Goal: Task Accomplishment & Management: Manage account settings

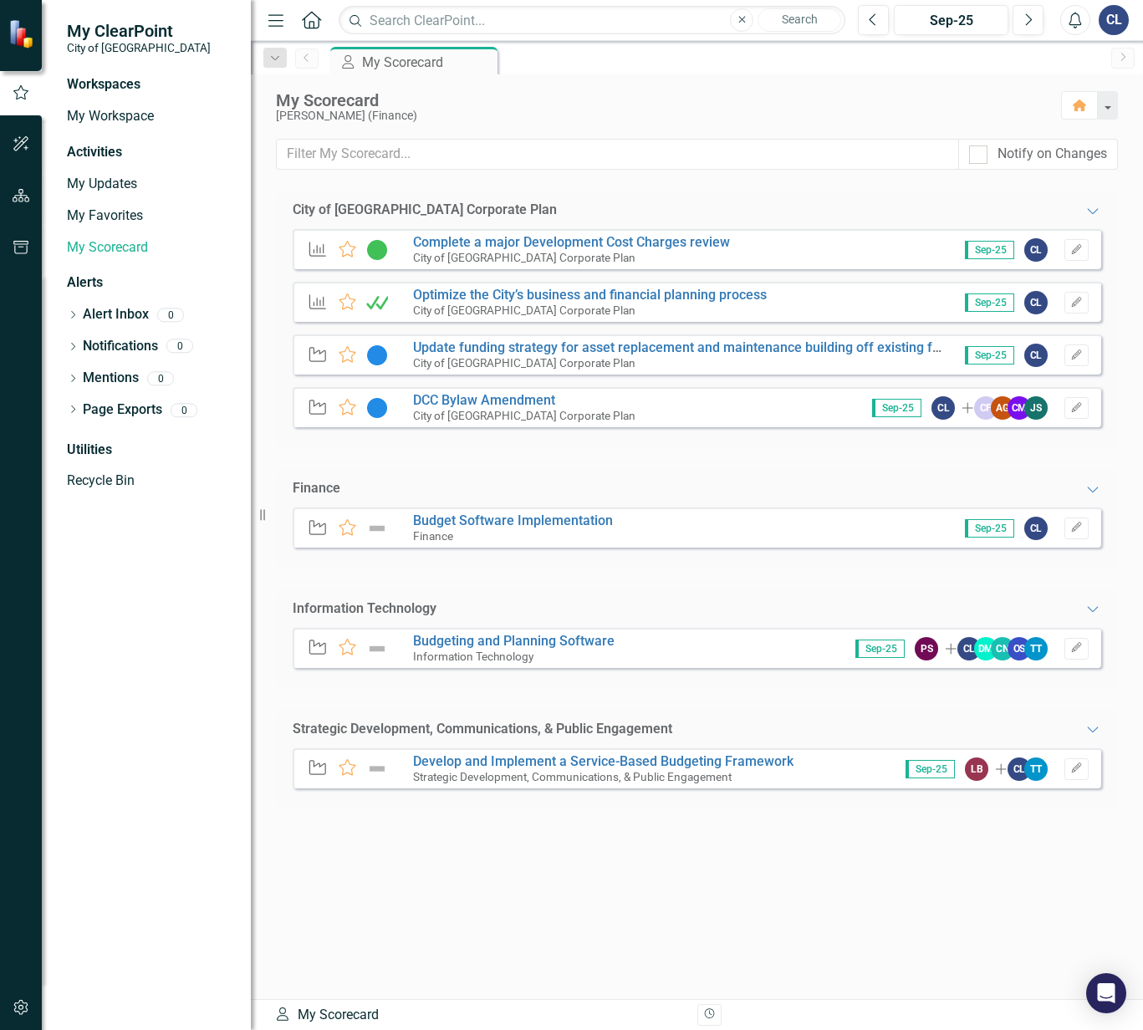
click at [765, 258] on div "Key Result Favorite Complete a major Development Cost Charges review City of [G…" at bounding box center [697, 249] width 809 height 40
click at [748, 239] on div "Key Result Favorite Complete a major Development Cost Charges review City of [G…" at bounding box center [697, 249] width 809 height 40
click at [707, 237] on link "Complete a major Development Cost Charges review" at bounding box center [571, 242] width 317 height 16
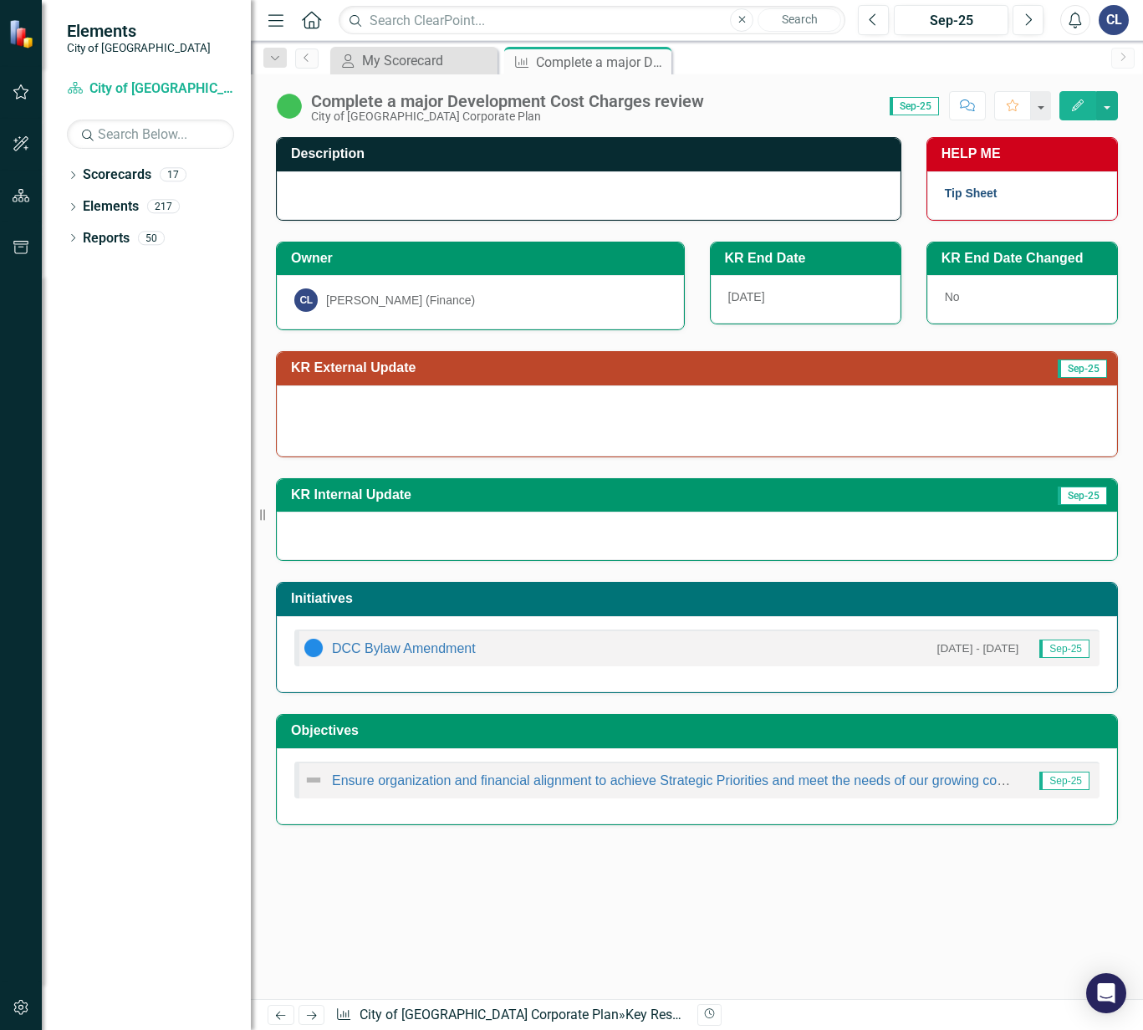
click at [972, 191] on link "Tip Sheet" at bounding box center [971, 192] width 53 height 13
drag, startPoint x: 840, startPoint y: 912, endPoint x: 934, endPoint y: 885, distance: 97.6
click at [844, 912] on div "Description HELP ME Tip Sheet Owner CL [PERSON_NAME] (Finance) KR End Date [DAT…" at bounding box center [697, 568] width 892 height 862
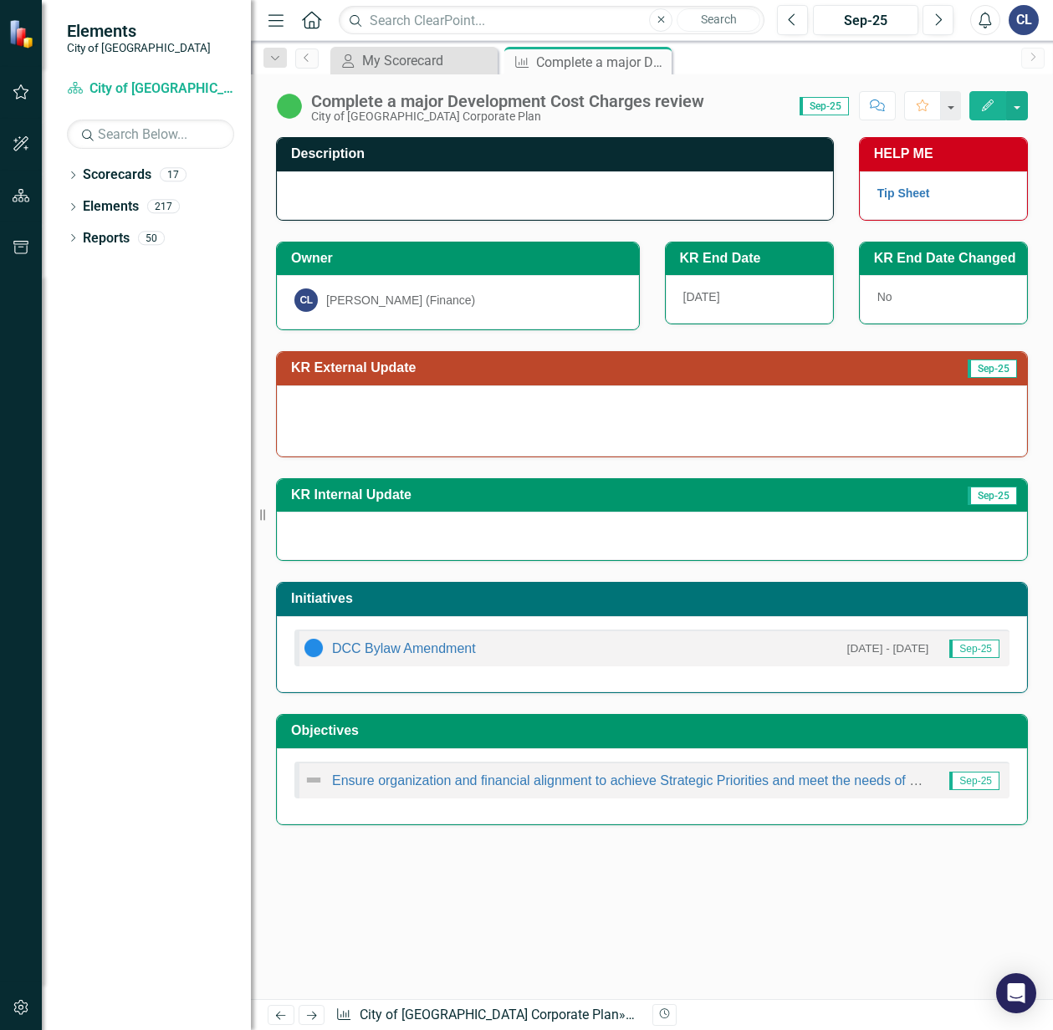
click at [340, 193] on div at bounding box center [555, 195] width 556 height 48
click at [341, 193] on div at bounding box center [555, 195] width 556 height 48
click at [344, 196] on div at bounding box center [555, 195] width 556 height 48
click at [355, 156] on h3 "Description" at bounding box center [557, 153] width 533 height 15
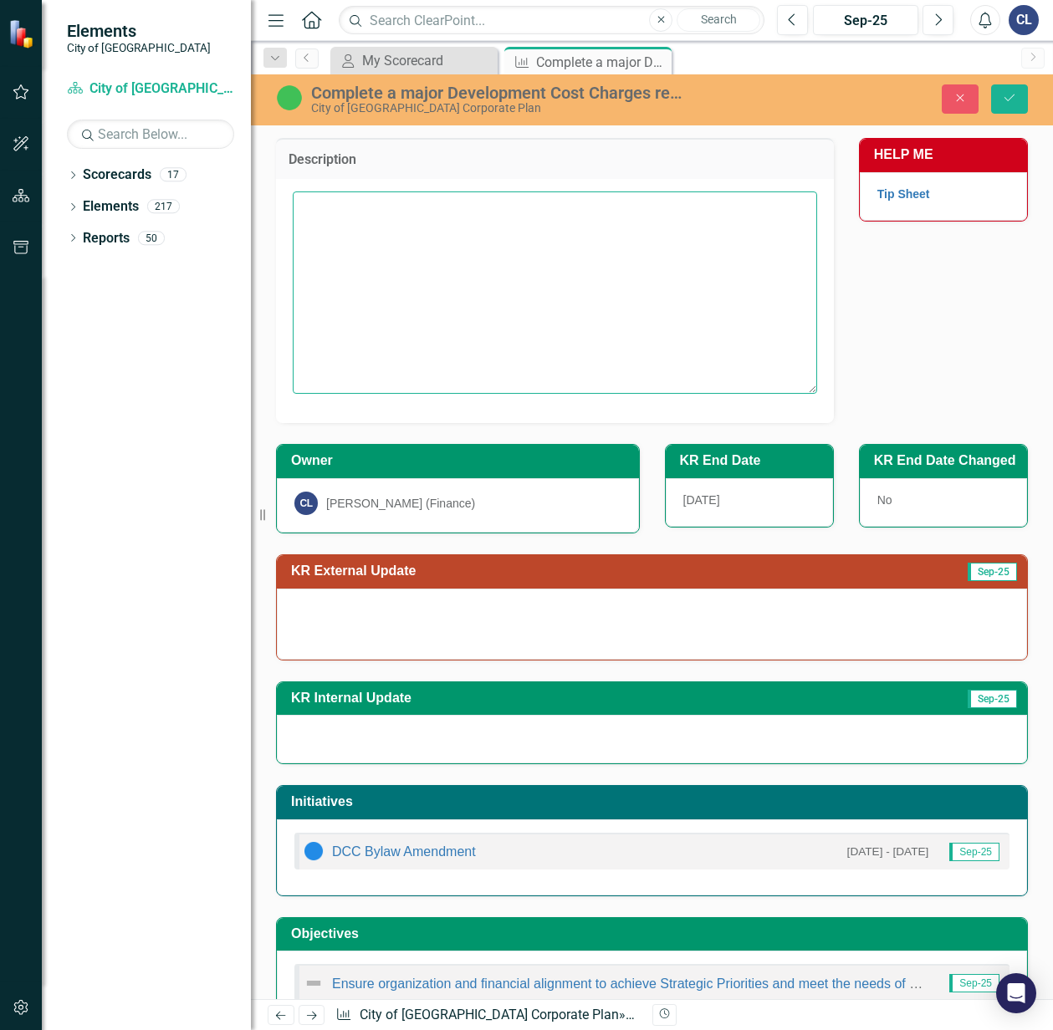
click at [394, 283] on textarea at bounding box center [555, 292] width 524 height 202
click at [478, 268] on textarea at bounding box center [555, 292] width 524 height 202
paste textarea "The City of [GEOGRAPHIC_DATA] has adopted an updated Development Cost Charges (…"
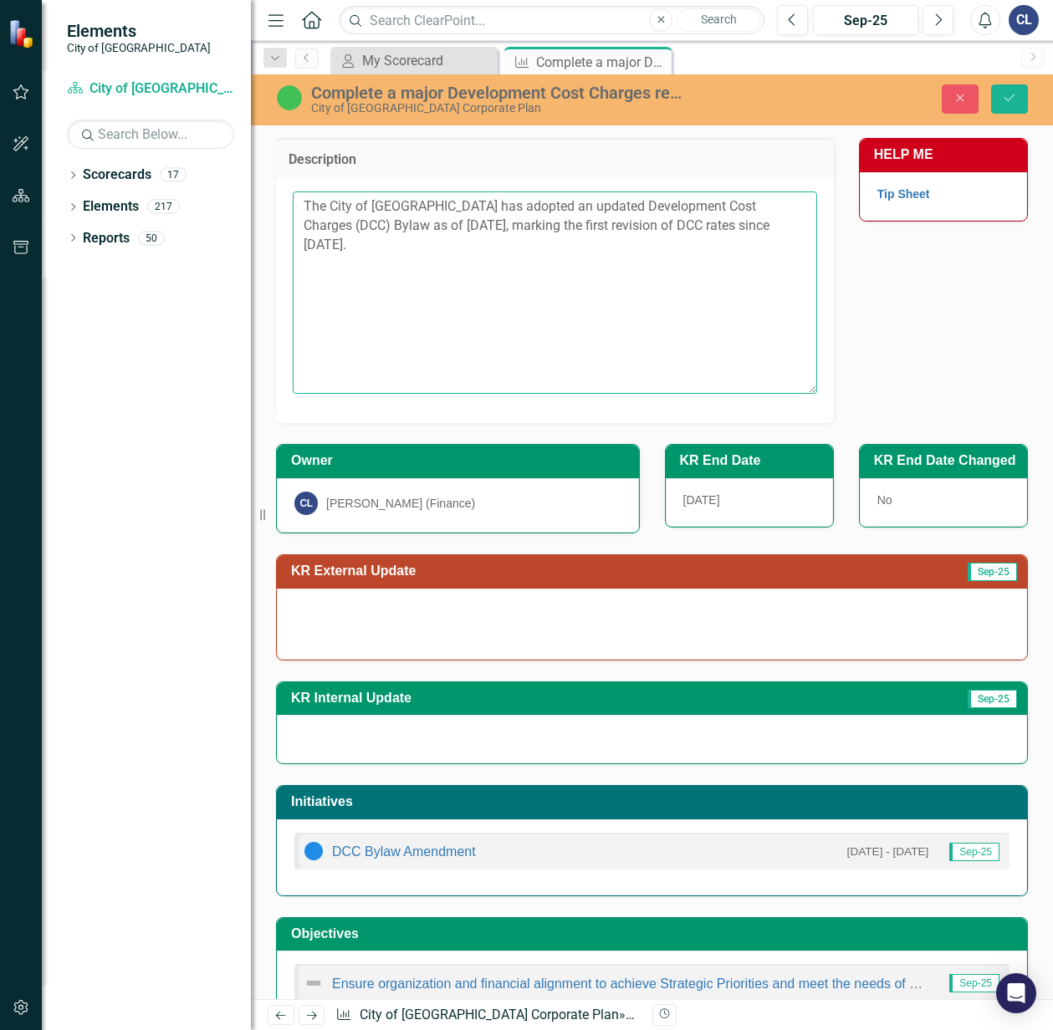
click at [456, 204] on textarea "The City of [GEOGRAPHIC_DATA] has adopted an updated Development Cost Charges (…" at bounding box center [555, 292] width 524 height 202
type textarea "The City adopted an updated Development Cost Charges (DCC) Bylaw in [DATE], the…"
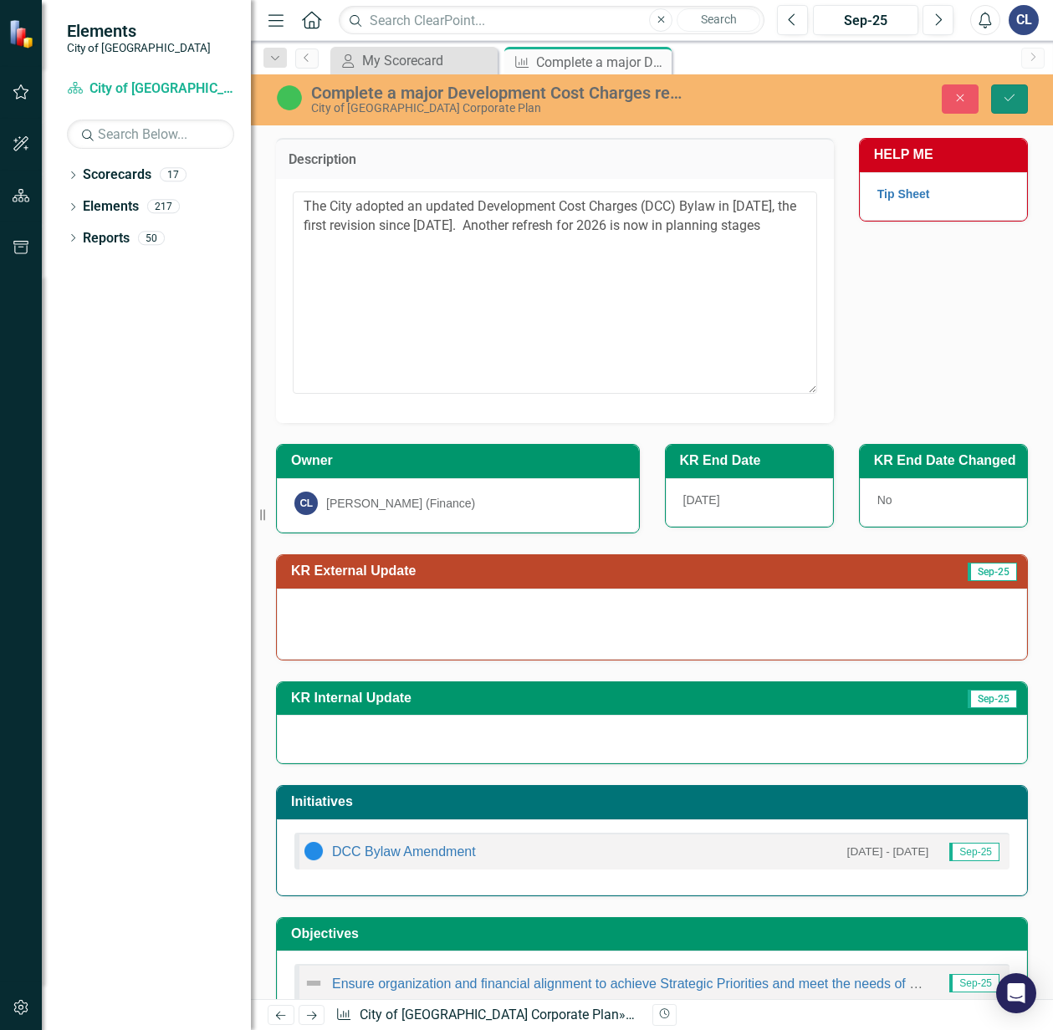
click at [1017, 102] on button "Save" at bounding box center [1009, 98] width 37 height 29
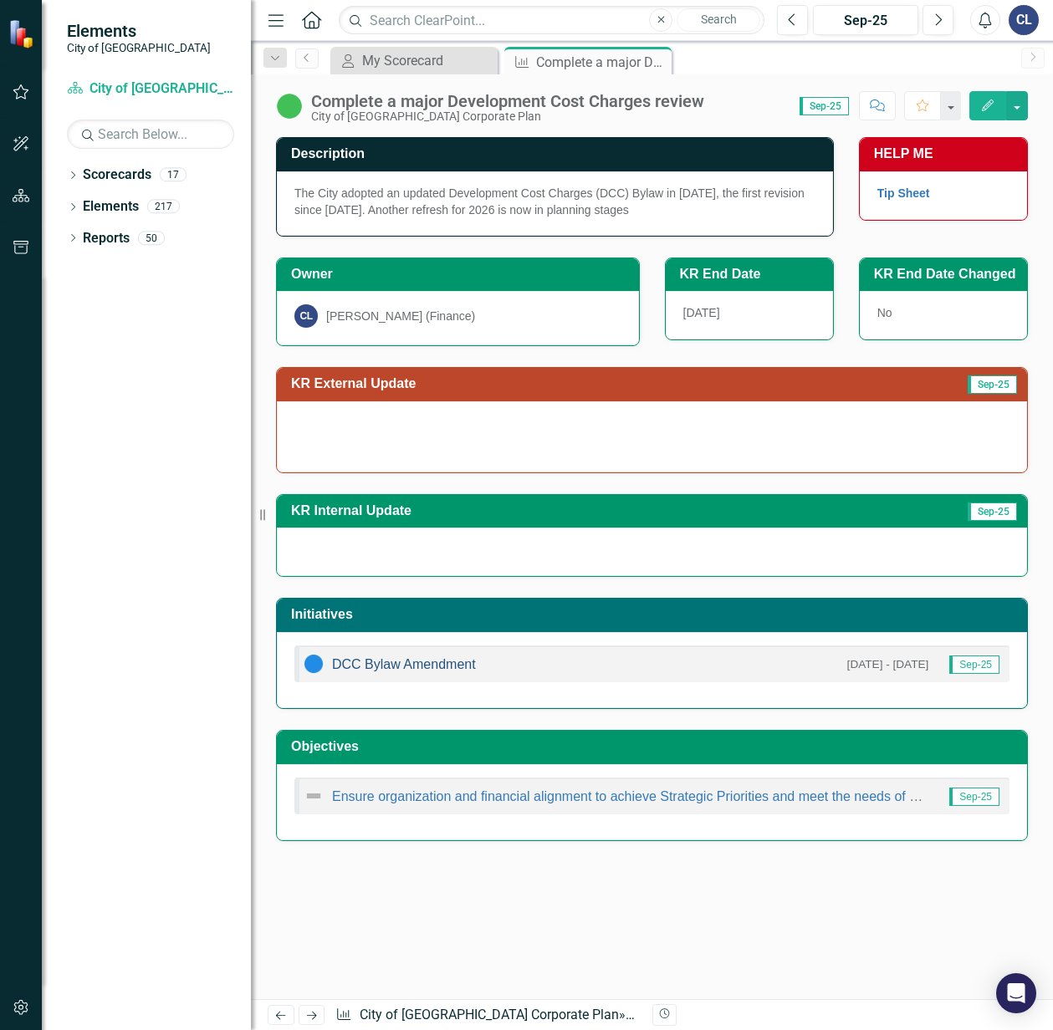
click at [457, 665] on link "DCC Bylaw Amendment" at bounding box center [404, 664] width 144 height 14
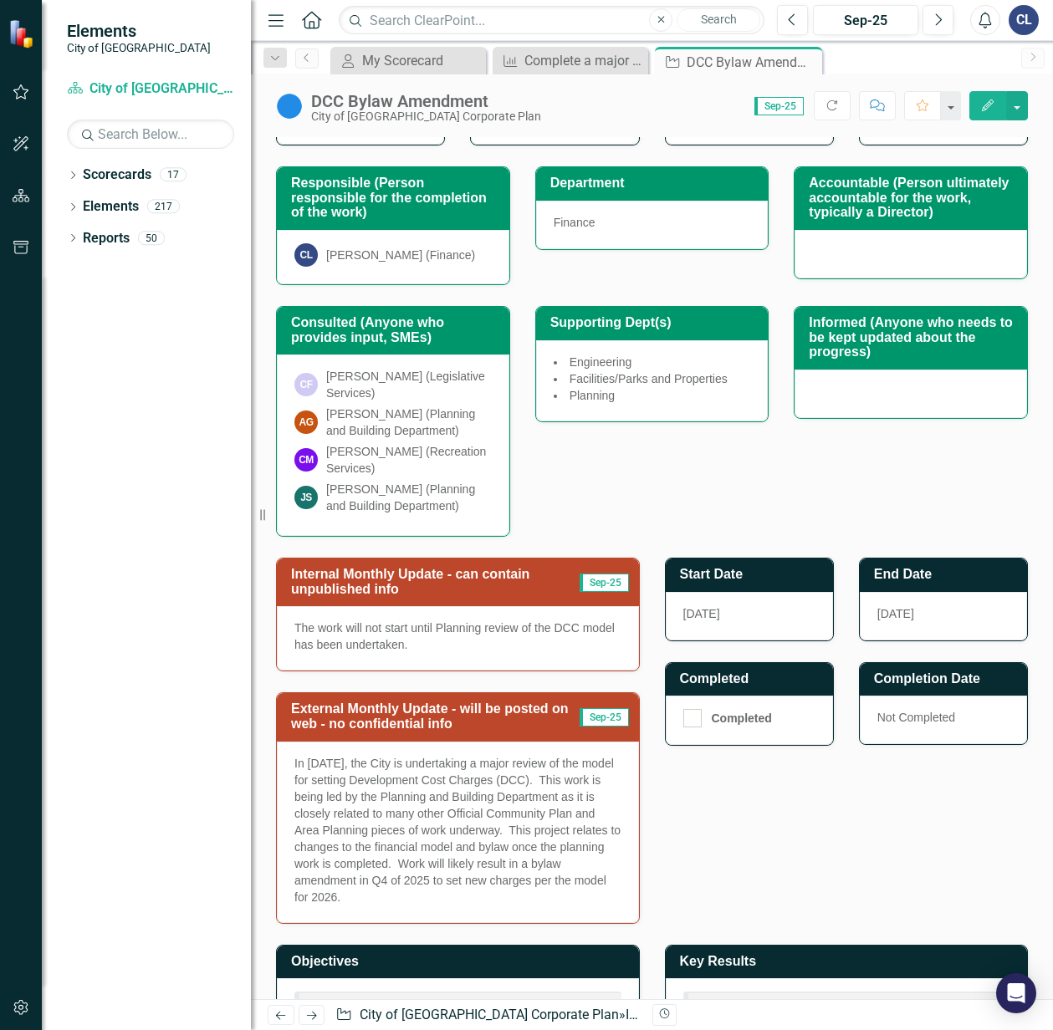
scroll to position [251, 0]
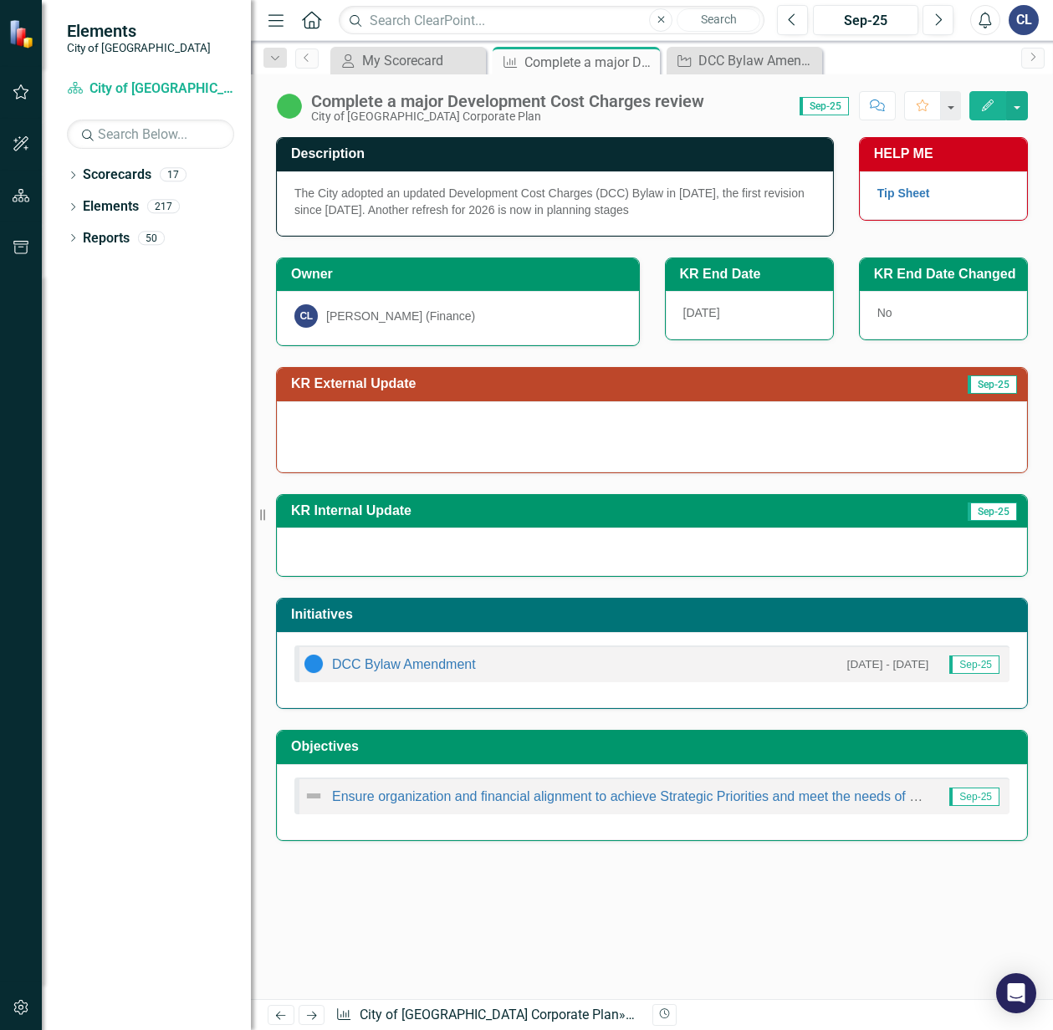
click at [704, 314] on span "[DATE]" at bounding box center [701, 312] width 37 height 13
click at [714, 314] on span "[DATE]" at bounding box center [701, 312] width 37 height 13
click at [715, 314] on span "[DATE]" at bounding box center [701, 312] width 37 height 13
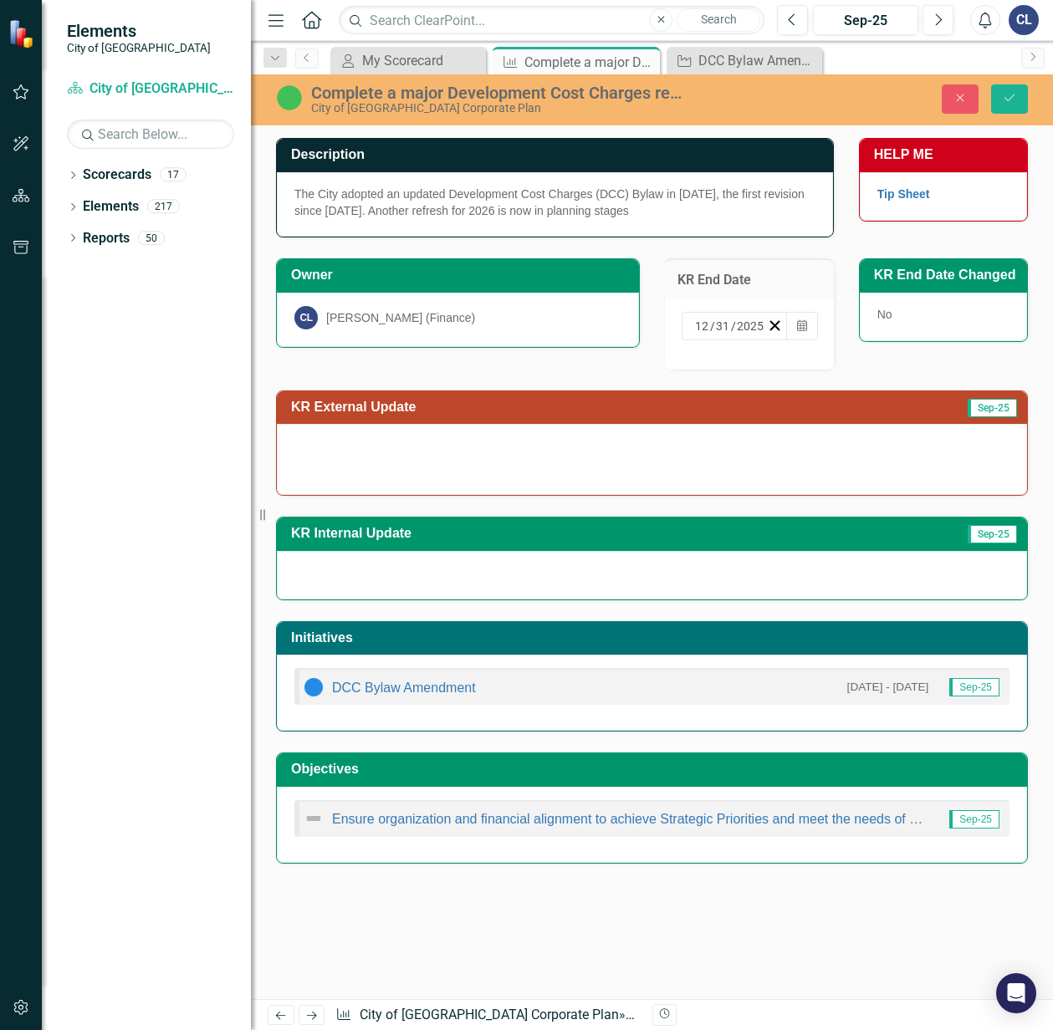
click at [700, 324] on input "12" at bounding box center [702, 326] width 16 height 17
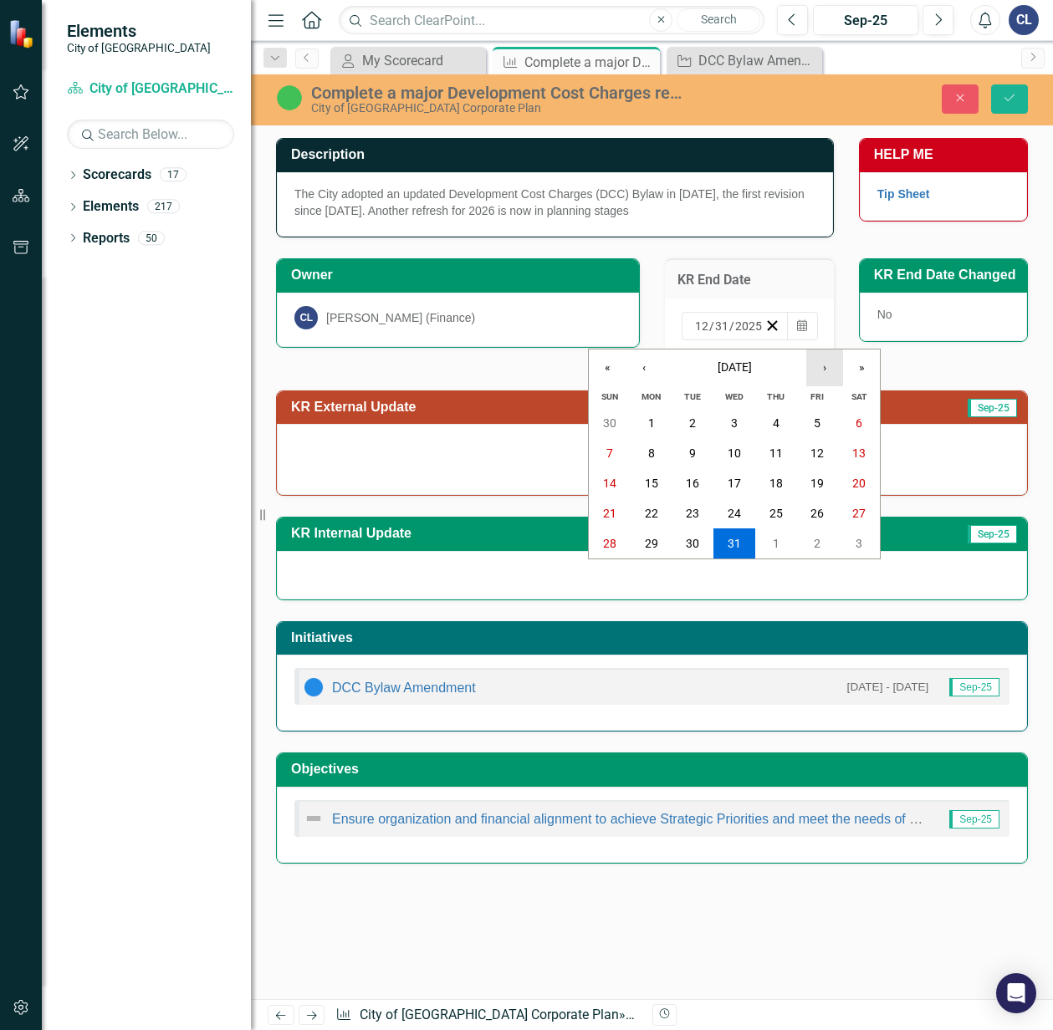
click at [823, 370] on button "›" at bounding box center [824, 368] width 37 height 37
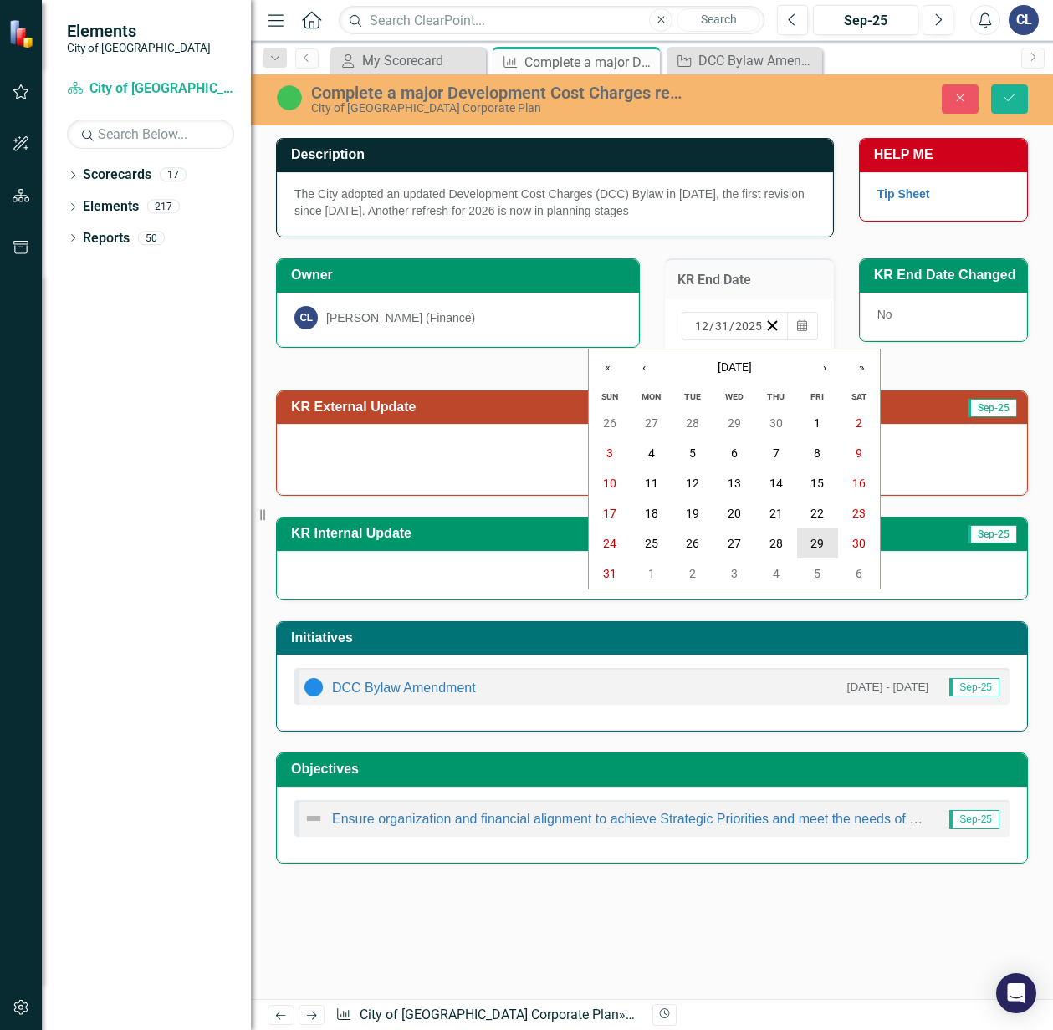
click at [826, 548] on button "29" at bounding box center [818, 543] width 42 height 30
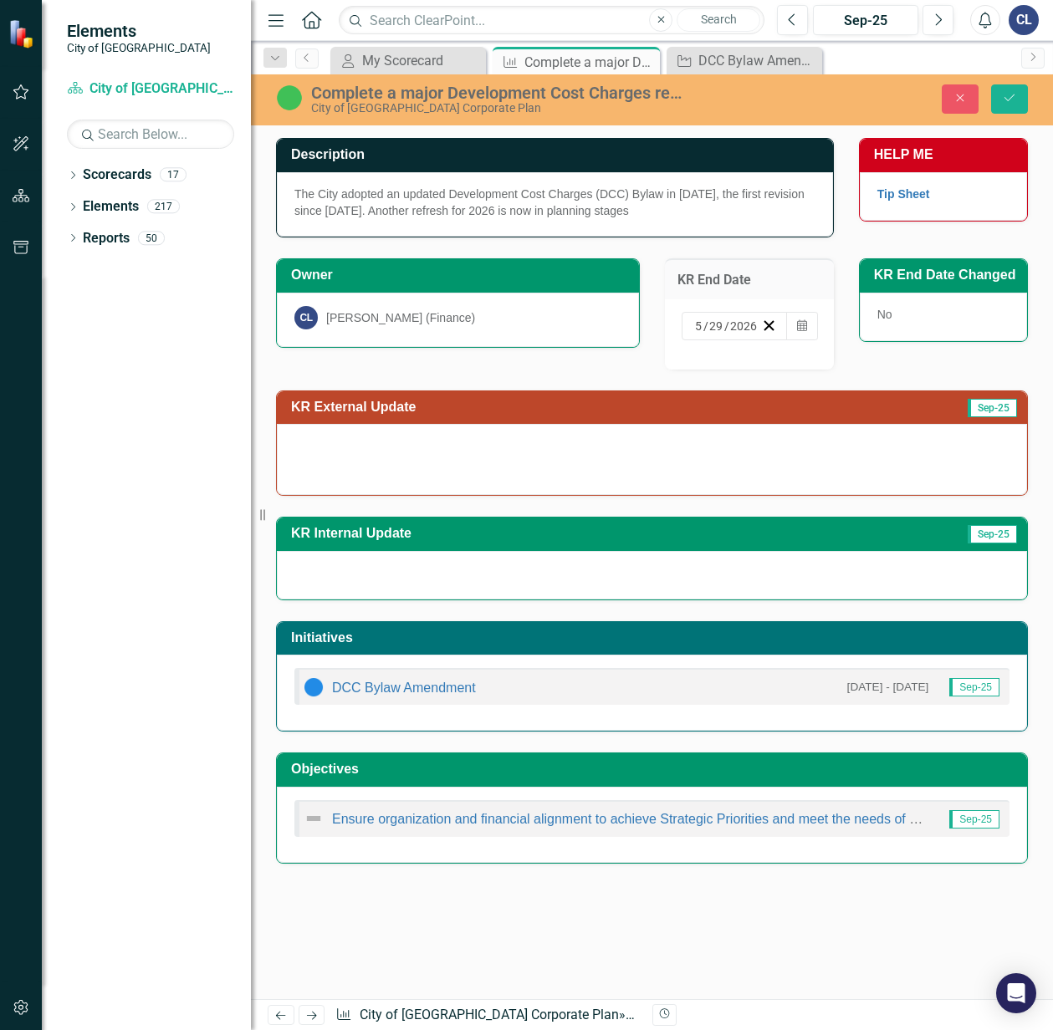
click at [885, 322] on div "No" at bounding box center [943, 317] width 167 height 48
click at [1013, 95] on icon "submit" at bounding box center [1009, 97] width 10 height 7
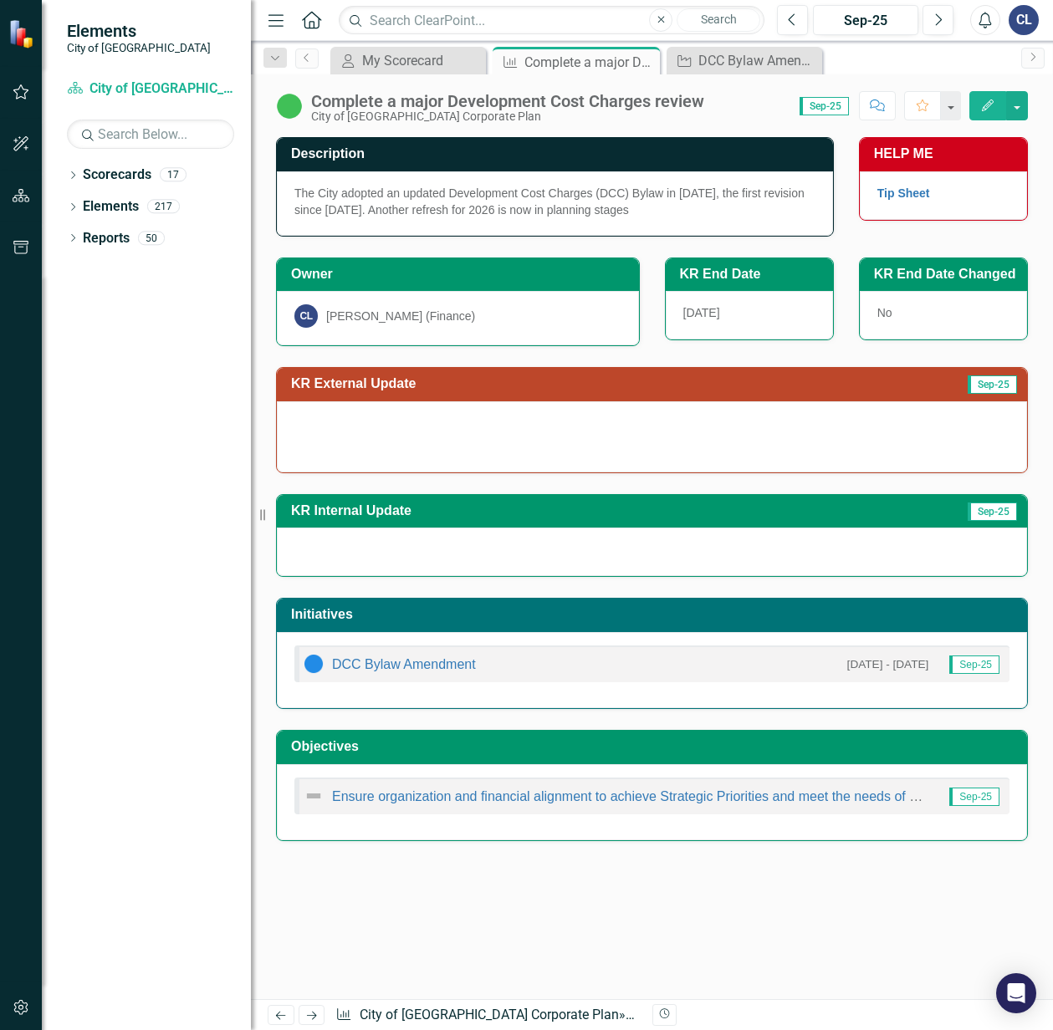
click at [882, 319] on span "No" at bounding box center [884, 312] width 15 height 13
click at [889, 305] on div "No" at bounding box center [943, 315] width 167 height 48
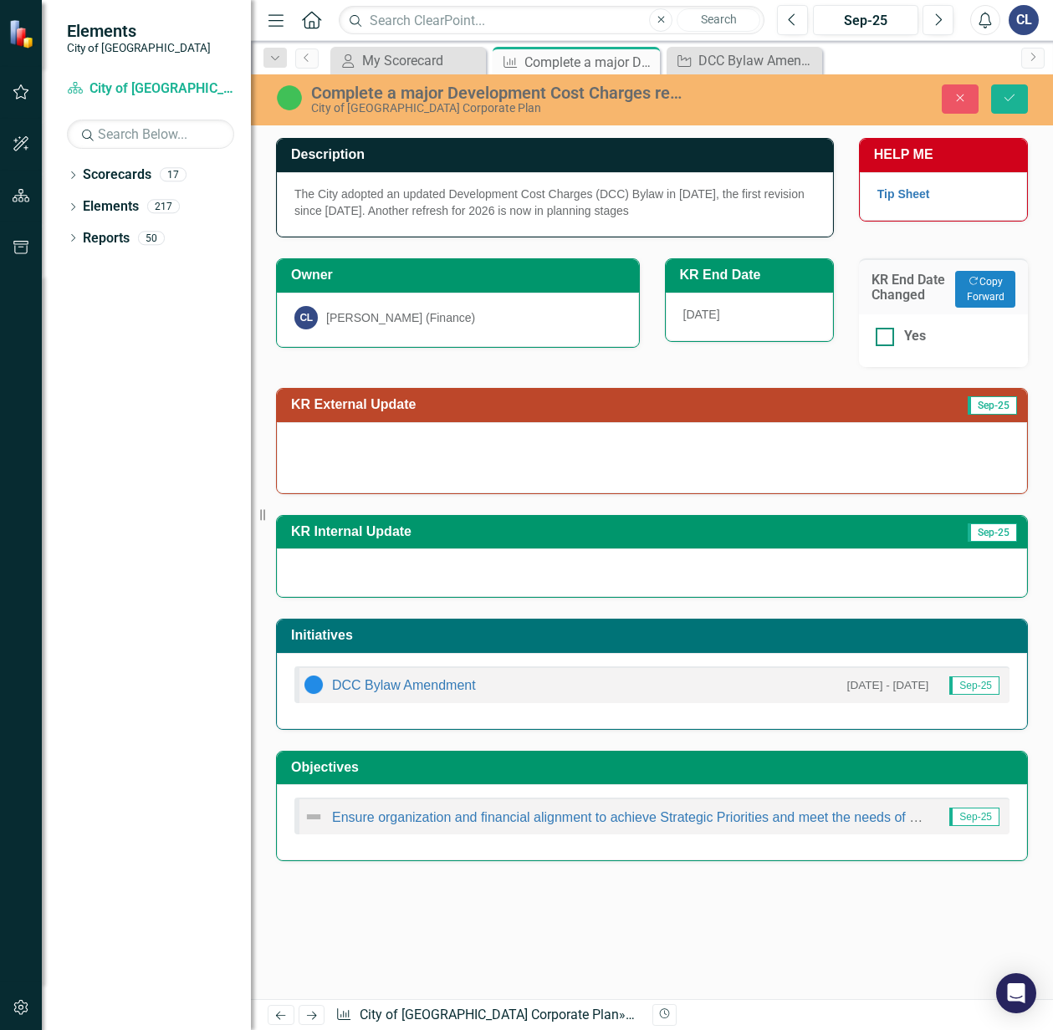
click at [891, 344] on div at bounding box center [884, 337] width 18 height 18
click at [886, 339] on input "Yes" at bounding box center [880, 333] width 11 height 11
checkbox input "true"
click at [1013, 94] on icon "Save" at bounding box center [1009, 98] width 15 height 12
